Goal: Check status: Check status

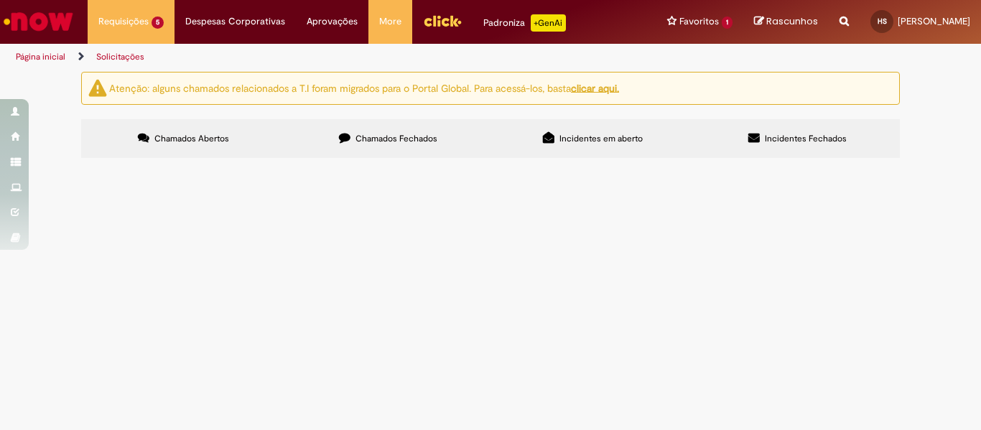
click at [208, 151] on label "Chamados Abertos" at bounding box center [183, 138] width 205 height 39
drag, startPoint x: 98, startPoint y: 254, endPoint x: 134, endPoint y: 253, distance: 35.9
click at [0, 0] on span "R13579176" at bounding box center [0, 0] width 0 height 0
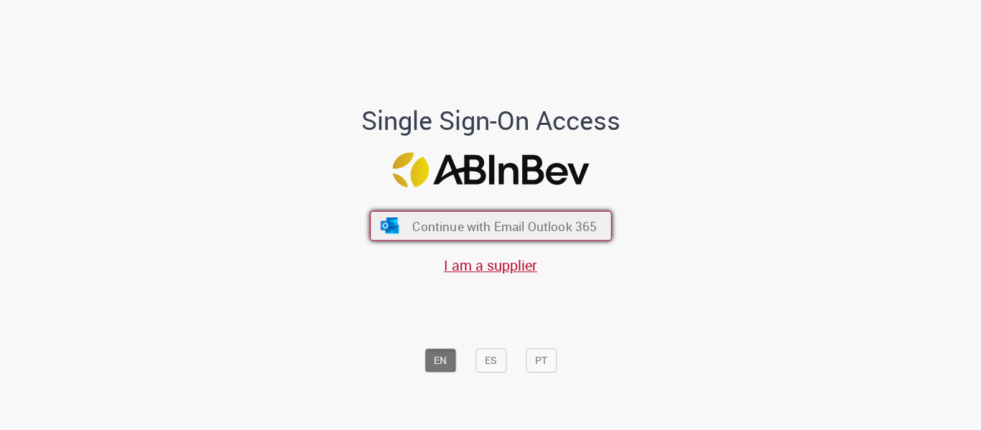
click at [434, 223] on span "Continue with Email Outlook 365" at bounding box center [504, 226] width 185 height 17
click at [419, 225] on span "Continue with Email Outlook 365" at bounding box center [504, 226] width 185 height 17
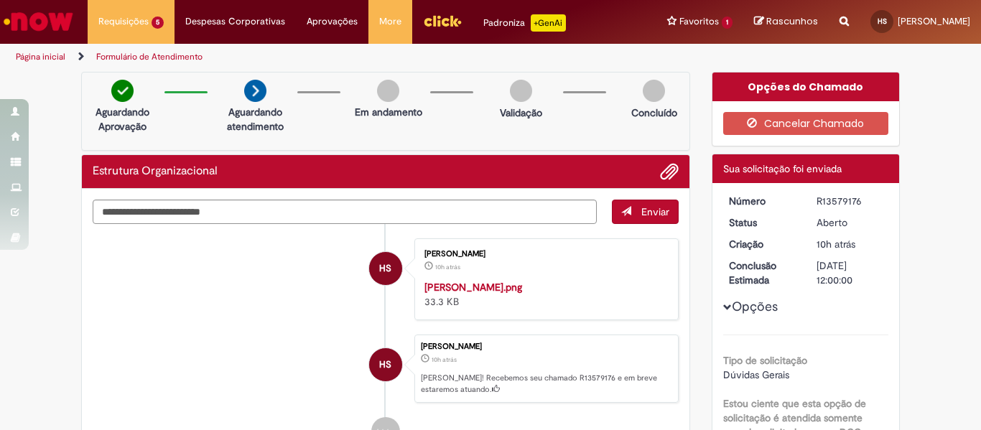
click at [817, 203] on div "R13579176" at bounding box center [849, 201] width 67 height 14
copy div "R13579176"
